Goal: Task Accomplishment & Management: Complete application form

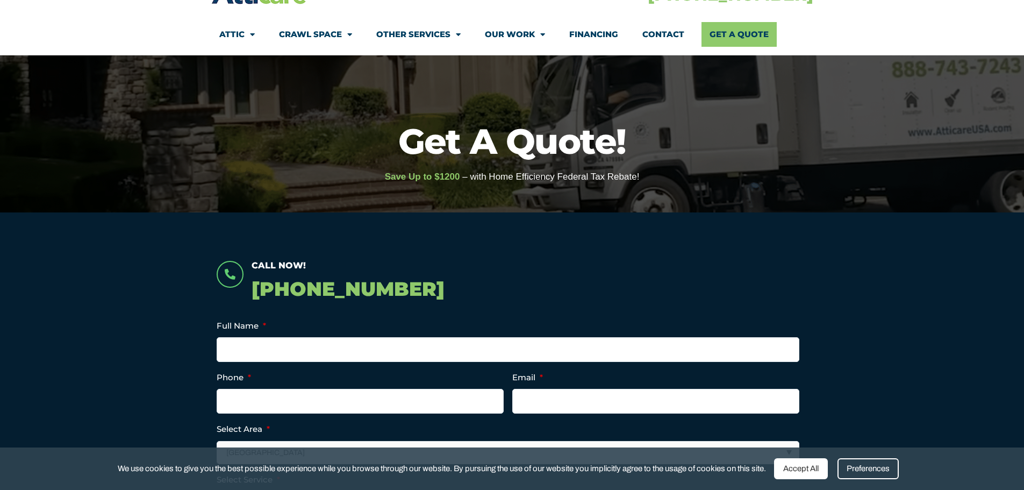
scroll to position [161, 0]
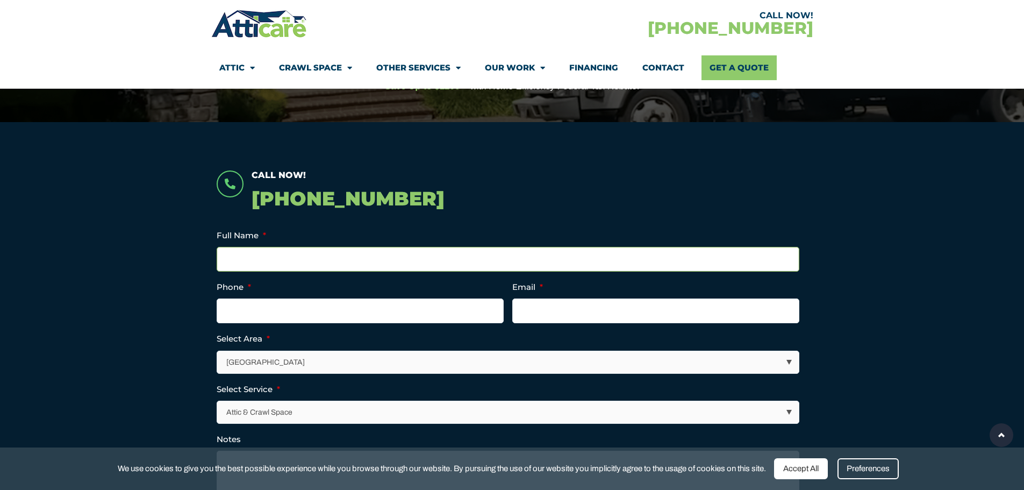
click at [306, 257] on input "Full Name *" at bounding box center [508, 259] width 583 height 25
type input "Michael Dean"
type input "4253728903"
type input "mikedean3@gmail.com"
type input "(425) 372-8903"
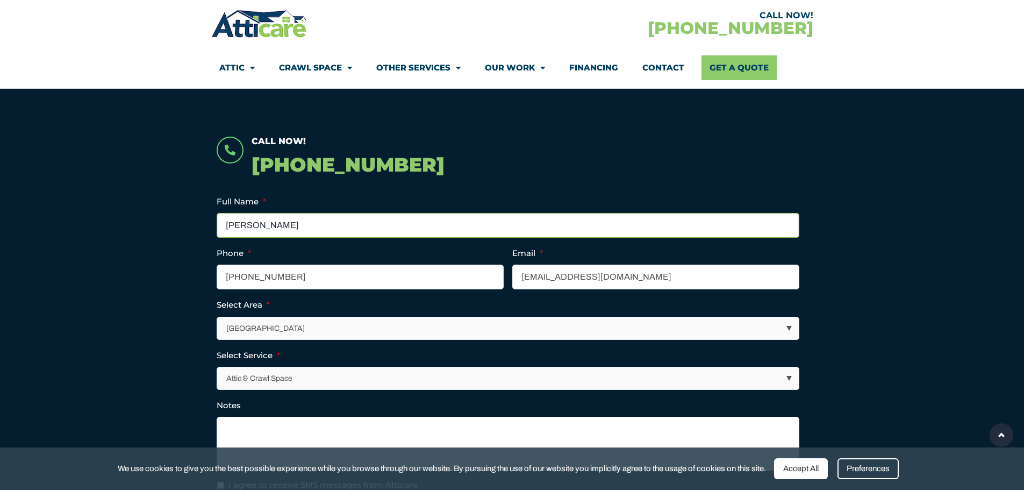
scroll to position [269, 0]
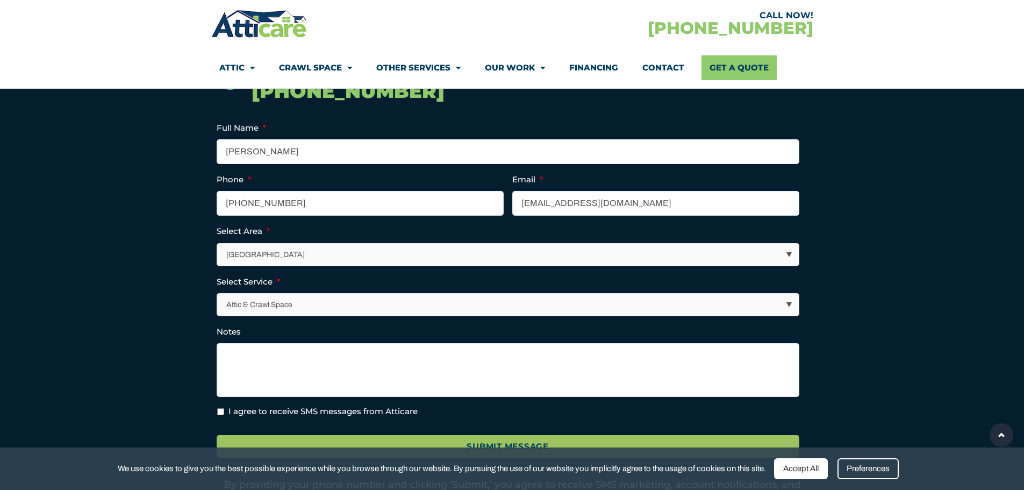
click at [312, 267] on ul "LinkedIn This field is for validation purposes and should be left unchanged. Fu…" at bounding box center [512, 269] width 591 height 297
click at [312, 265] on select "Los Angeles Area San Francisco Bay Area New Jersey / New York Area Other Areas" at bounding box center [509, 254] width 582 height 22
select select "[GEOGRAPHIC_DATA]"
click at [218, 243] on select "Los Angeles Area San Francisco Bay Area New Jersey / New York Area Other Areas" at bounding box center [509, 254] width 582 height 22
click at [298, 307] on select "Attic & Crawl Space Insulation Roofing Solar Energy Other Services" at bounding box center [509, 304] width 582 height 22
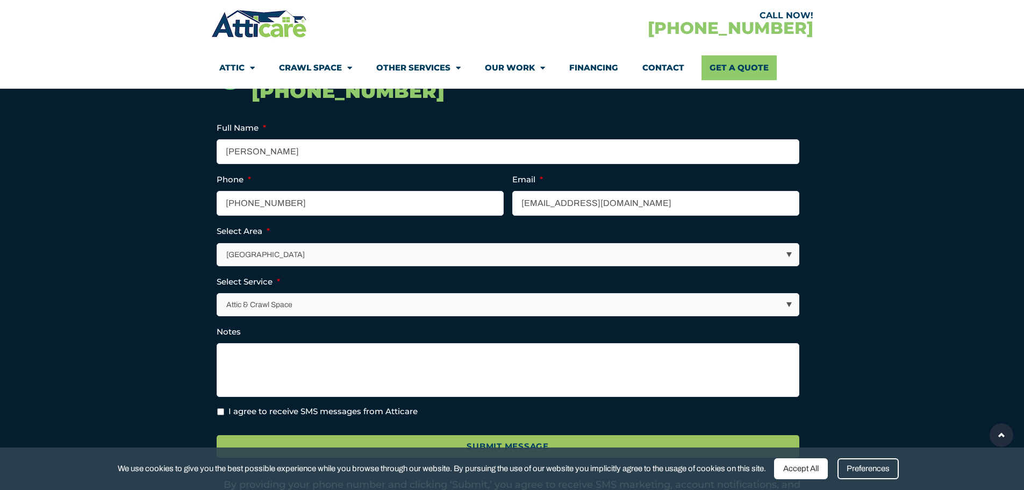
click at [166, 307] on section "Call Now! 1-866-748-5593 LinkedIn This field is for validation purposes and sho…" at bounding box center [512, 293] width 1024 height 556
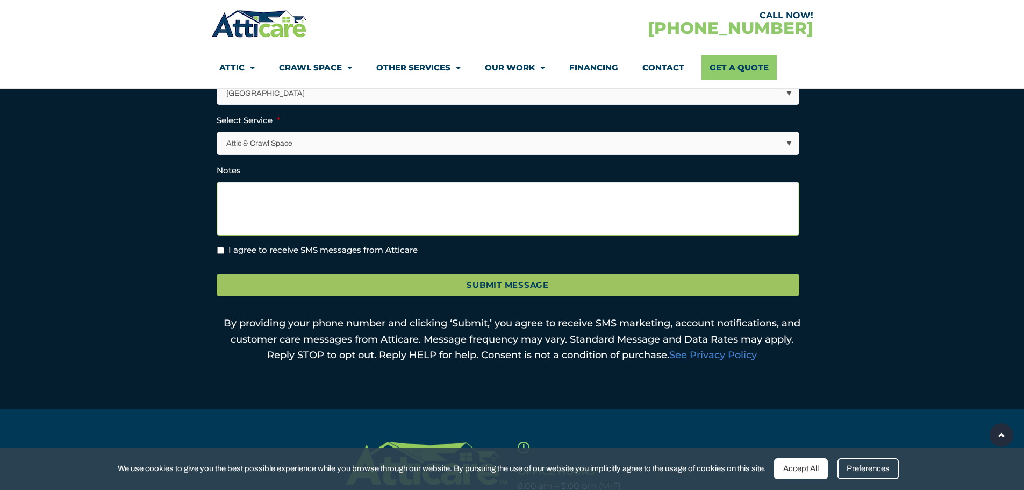
click at [259, 209] on textarea "Notes" at bounding box center [508, 209] width 583 height 54
type textarea "I"
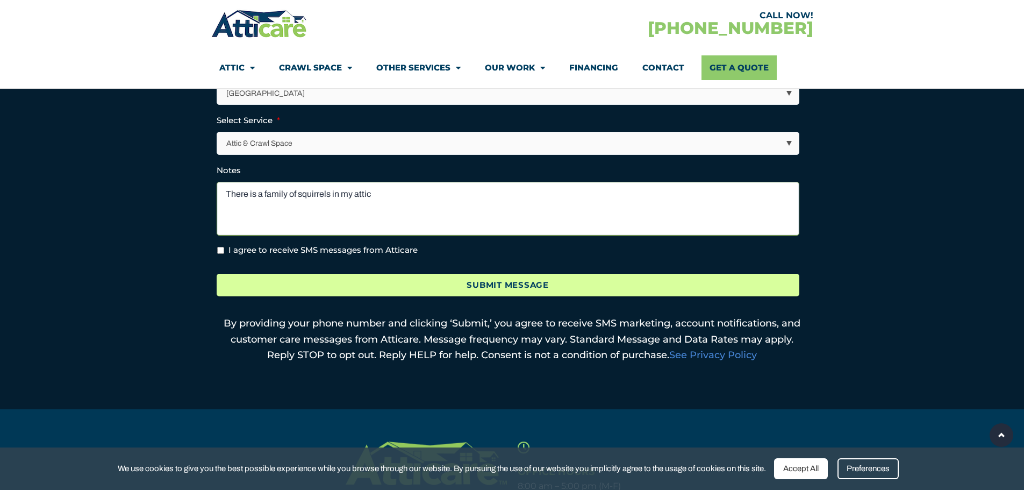
type textarea "There is a family of squirrels in my attic"
click at [365, 279] on input "Submit Message" at bounding box center [508, 285] width 583 height 23
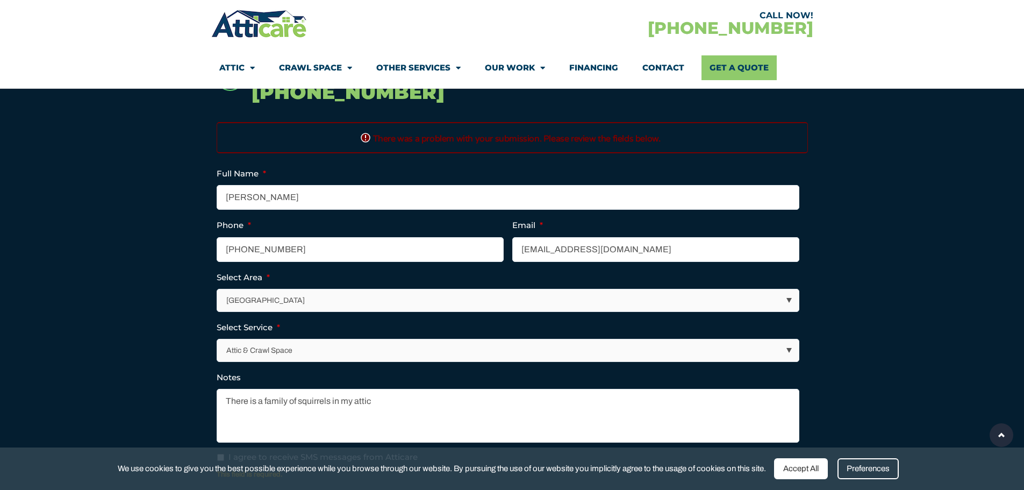
scroll to position [321, 0]
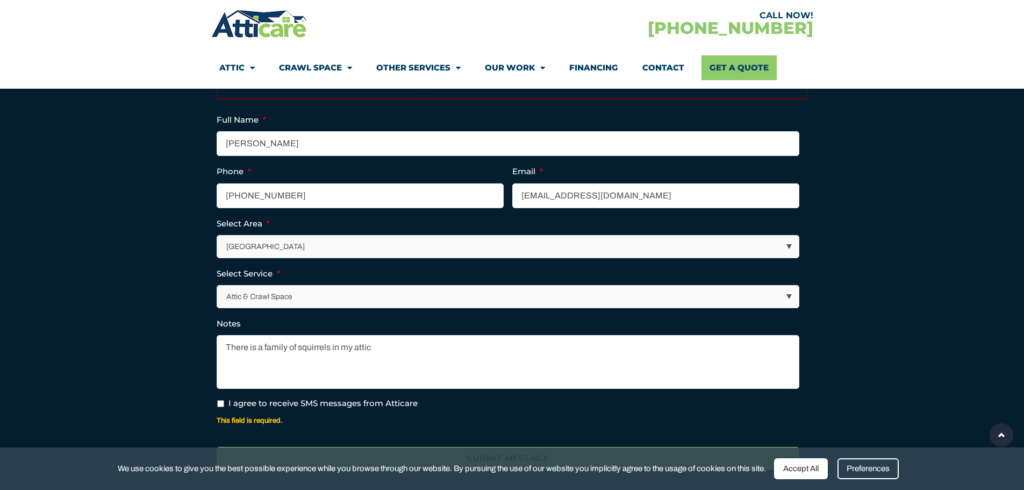
click at [219, 403] on input "I agree to receive SMS messages from Atticare" at bounding box center [220, 403] width 7 height 7
checkbox input "true"
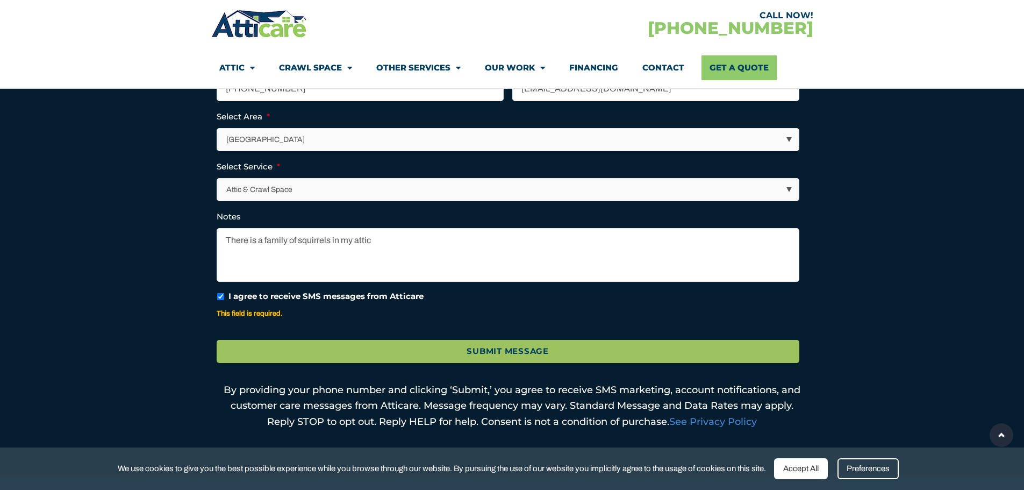
scroll to position [429, 0]
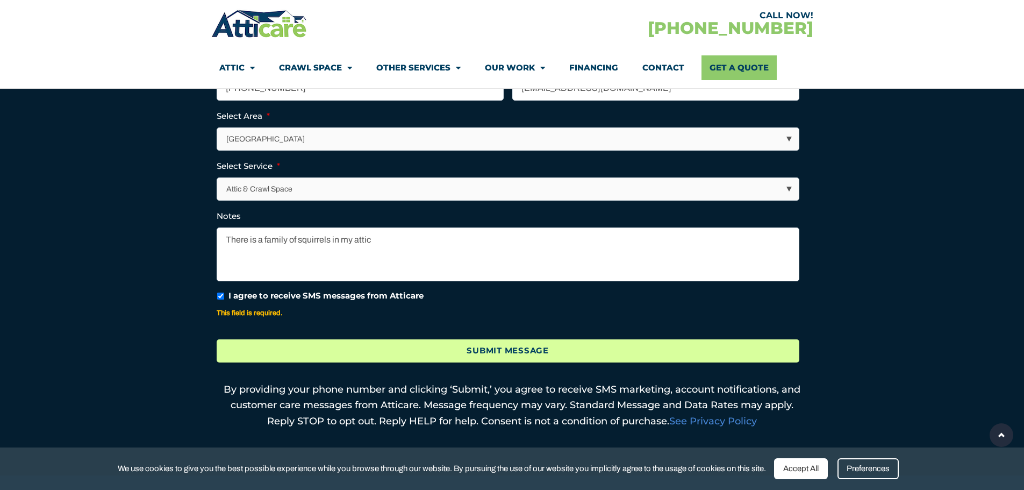
click at [323, 354] on input "Submit Message" at bounding box center [508, 350] width 583 height 23
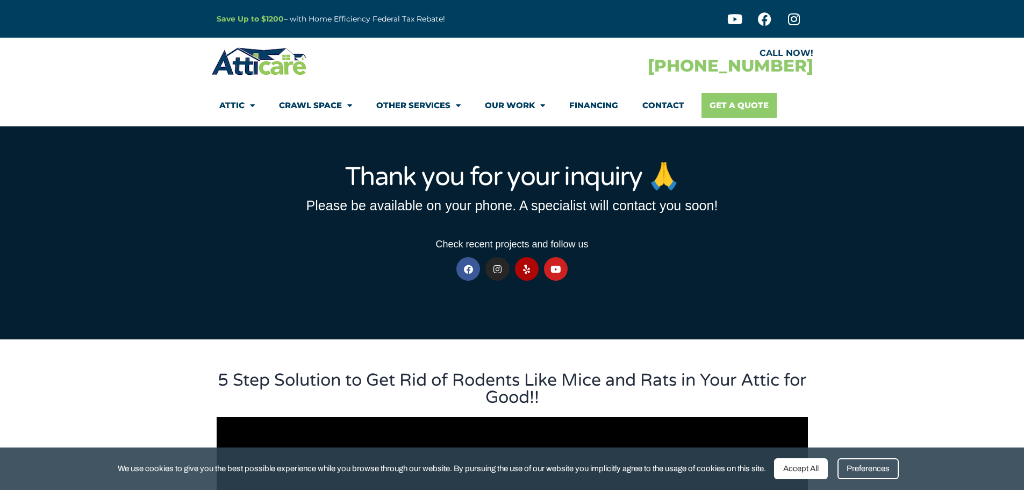
click at [721, 104] on link "Get A Quote" at bounding box center [738, 105] width 75 height 25
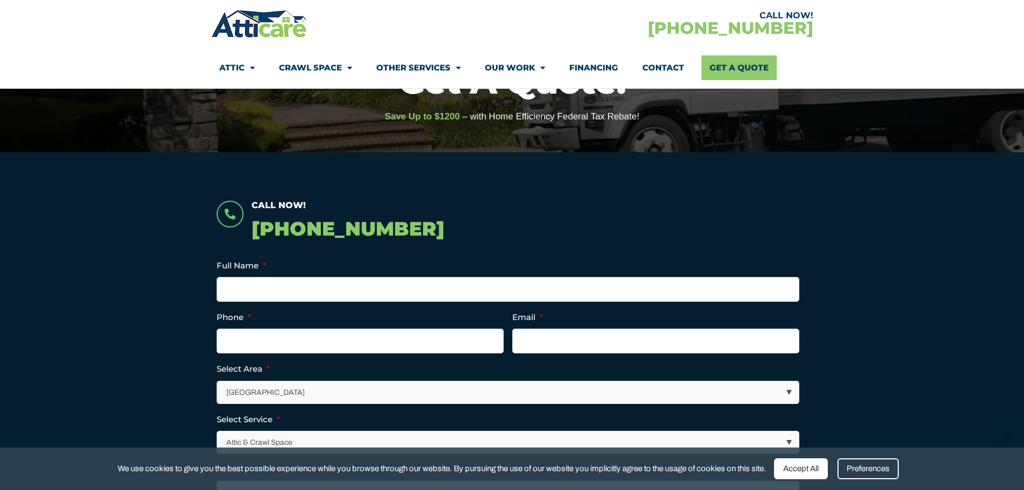
scroll to position [161, 0]
